Goal: Information Seeking & Learning: Learn about a topic

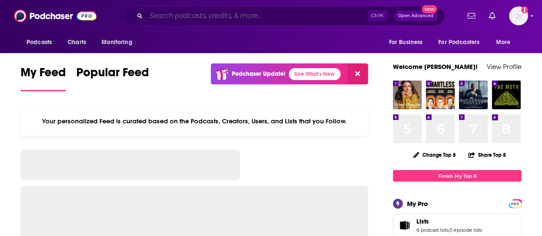
click at [159, 15] on input "Search podcasts, credits, & more..." at bounding box center [256, 16] width 221 height 14
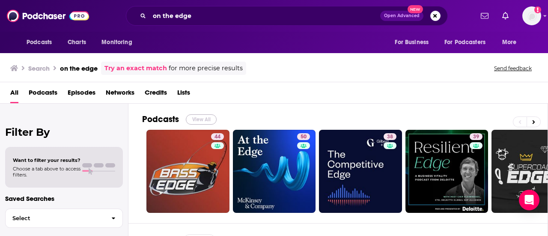
click at [194, 114] on button "View All" at bounding box center [201, 119] width 31 height 10
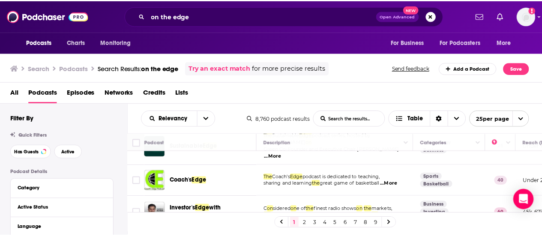
scroll to position [742, 0]
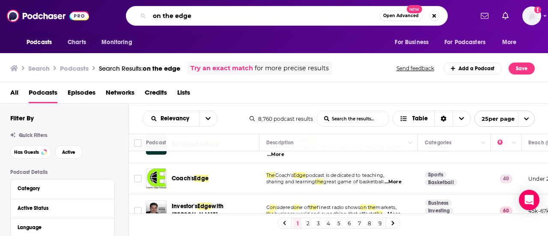
click at [200, 16] on input "on the edge" at bounding box center [264, 16] width 230 height 14
paste input "[PERSON_NAME] & [PERSON_NAME]"
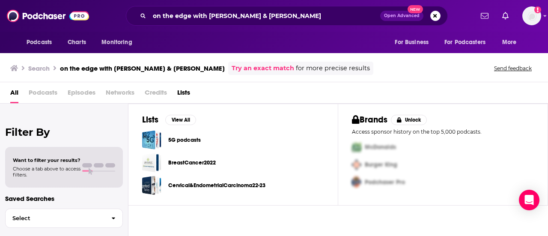
click at [246, 84] on div "All Podcasts Episodes Networks Credits Lists" at bounding box center [274, 92] width 548 height 21
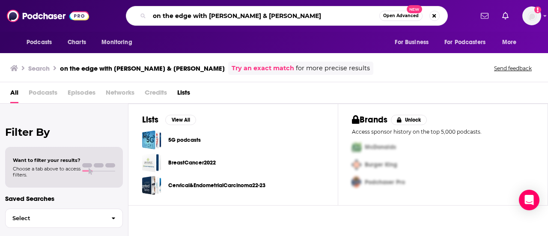
drag, startPoint x: 256, startPoint y: 13, endPoint x: 28, endPoint y: 17, distance: 228.2
click at [28, 17] on div "Podcasts Charts Monitoring on the edge with [PERSON_NAME] & [PERSON_NAME] Open …" at bounding box center [274, 16] width 548 height 32
type input "[PERSON_NAME]"
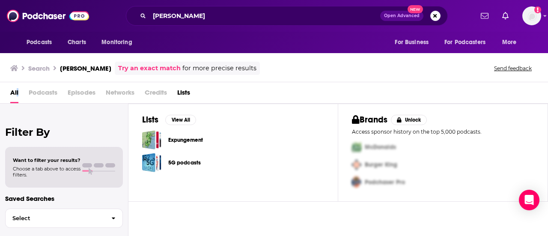
click at [17, 94] on div "All Podcasts Episodes Networks Credits Lists" at bounding box center [275, 95] width 531 height 18
click at [41, 87] on span "Podcasts" at bounding box center [43, 95] width 29 height 18
click at [41, 92] on span "Podcasts" at bounding box center [43, 95] width 29 height 18
click at [40, 91] on span "Podcasts" at bounding box center [43, 95] width 29 height 18
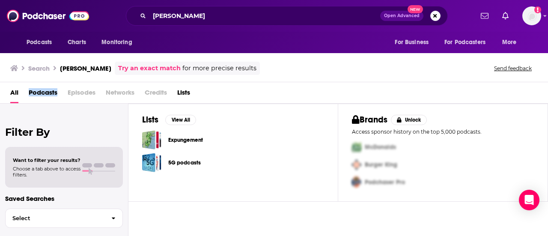
click at [39, 86] on span "Podcasts" at bounding box center [43, 95] width 29 height 18
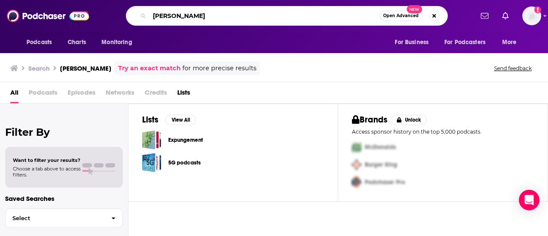
drag, startPoint x: 235, startPoint y: 16, endPoint x: 87, endPoint y: 15, distance: 147.7
click at [87, 15] on div "Podcasts Charts Monitoring [PERSON_NAME] Open Advanced New For Business For Pod…" at bounding box center [274, 16] width 548 height 32
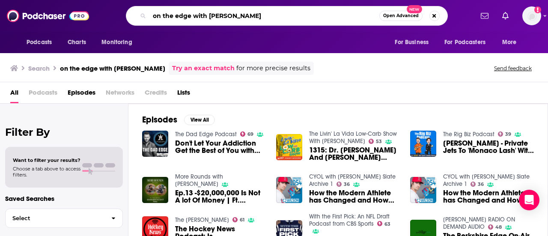
drag, startPoint x: 284, startPoint y: 17, endPoint x: 225, endPoint y: 16, distance: 59.1
click at [225, 16] on input "on the edge with [PERSON_NAME]" at bounding box center [264, 16] width 230 height 14
type input "on the edge with [PERSON_NAME] and [PERSON_NAME]"
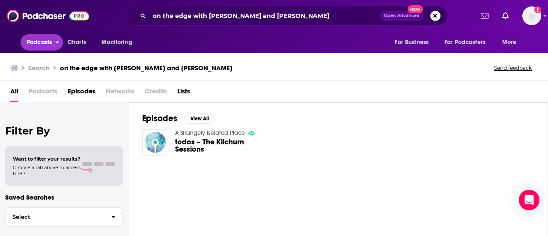
click at [42, 37] on span "Podcasts" at bounding box center [39, 42] width 25 height 12
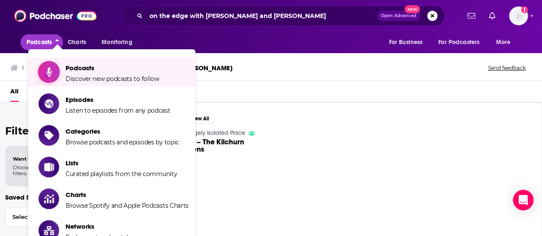
click at [72, 63] on span "Podcasts Discover new podcasts to follow" at bounding box center [113, 71] width 94 height 21
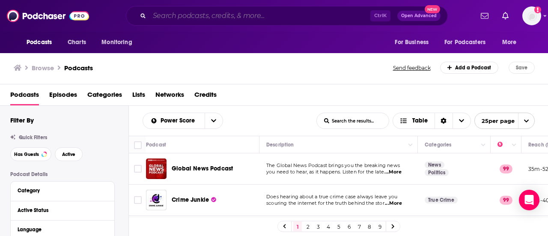
click at [203, 9] on input "Search podcasts, credits, & more..." at bounding box center [259, 16] width 221 height 14
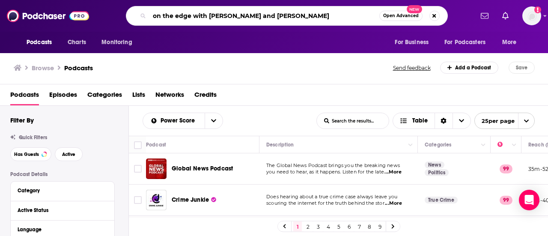
type input "on the edge with [PERSON_NAME] and [PERSON_NAME]"
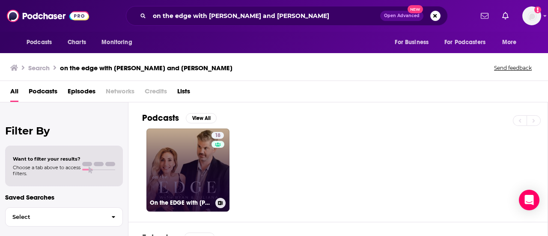
click at [177, 204] on h3 "On the EDGE with [PERSON_NAME] & [PERSON_NAME]" at bounding box center [181, 202] width 62 height 7
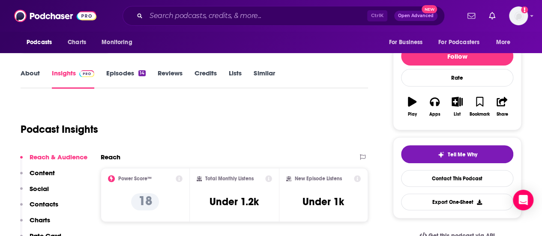
scroll to position [100, 0]
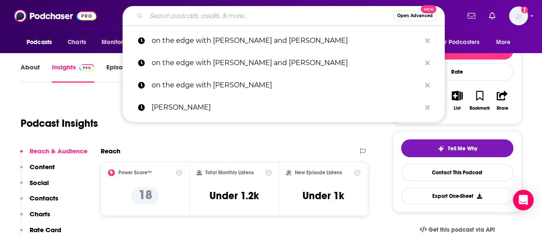
click at [244, 13] on input "Search podcasts, credits, & more..." at bounding box center [269, 16] width 247 height 14
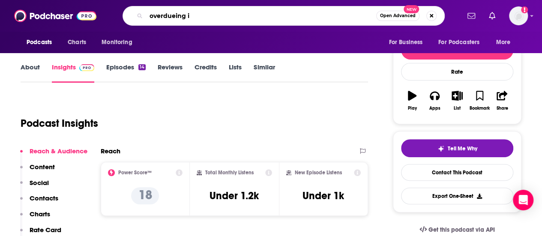
type input "overdueing it"
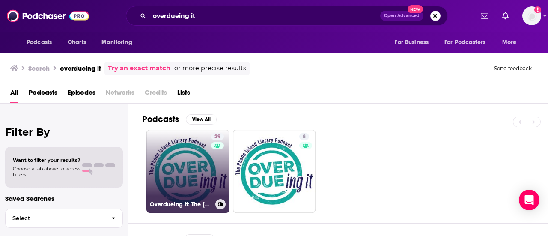
click at [188, 161] on link "29 Overdueing It: The [US_STATE][GEOGRAPHIC_DATA] Podcast" at bounding box center [187, 171] width 83 height 83
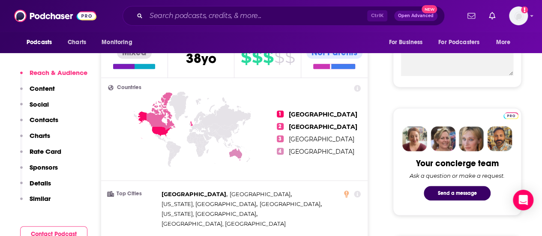
scroll to position [360, 0]
